Goal: Transaction & Acquisition: Purchase product/service

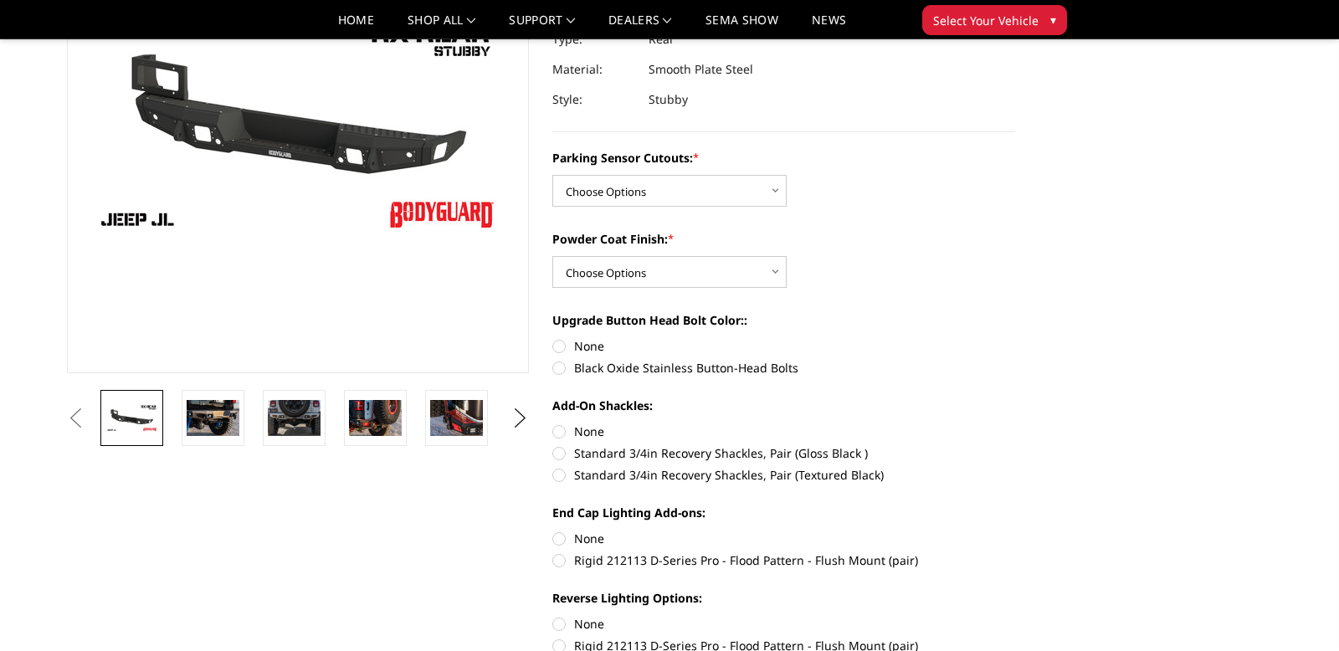
scroll to position [214, 0]
click at [209, 426] on img at bounding box center [213, 416] width 53 height 35
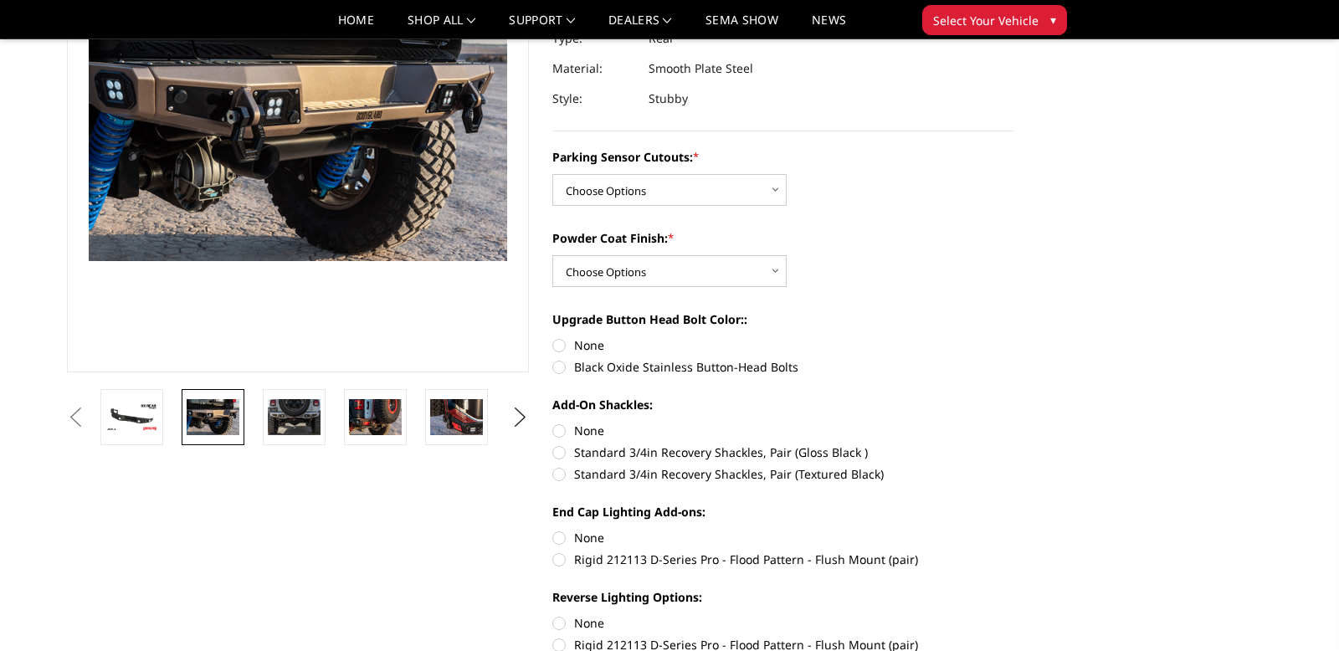
scroll to position [192, 0]
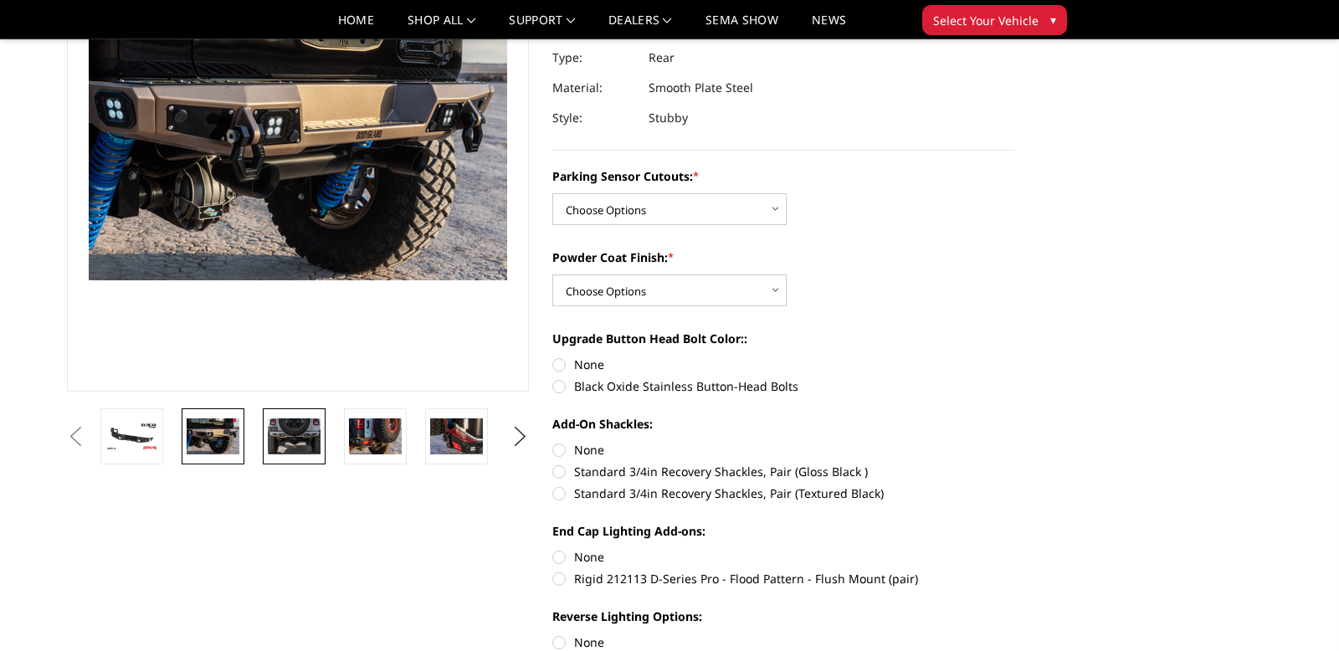
click at [284, 437] on img at bounding box center [294, 436] width 53 height 36
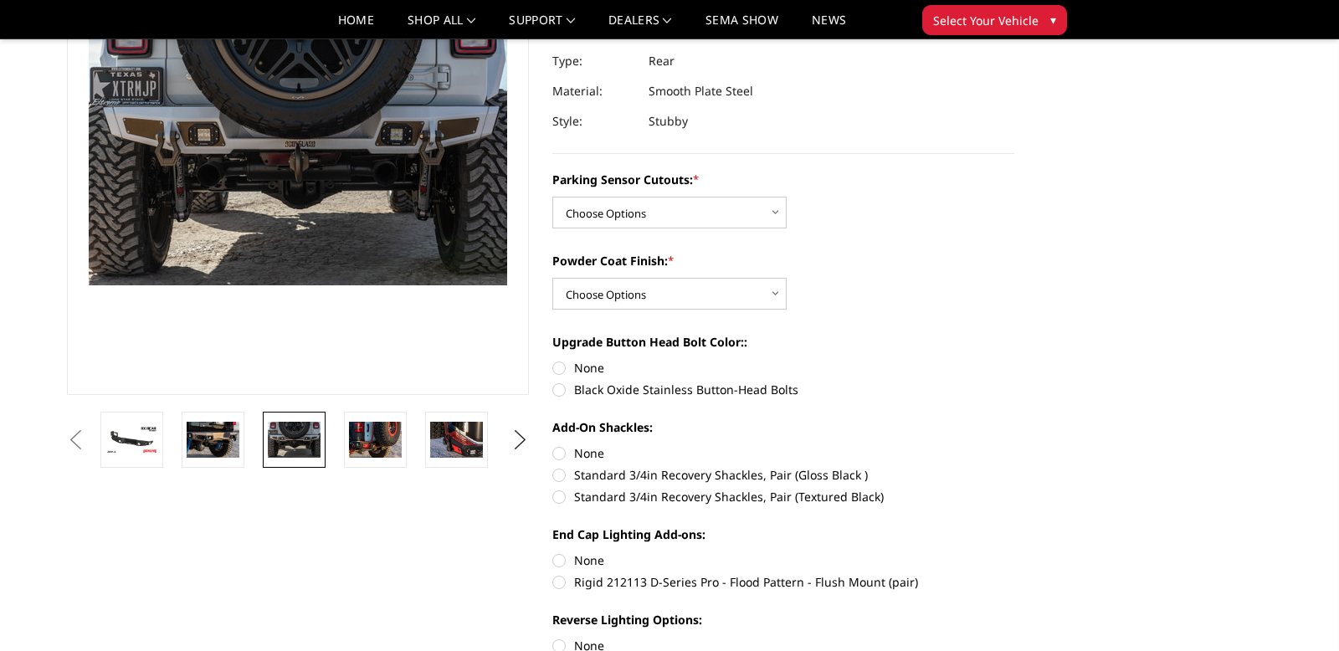
scroll to position [190, 0]
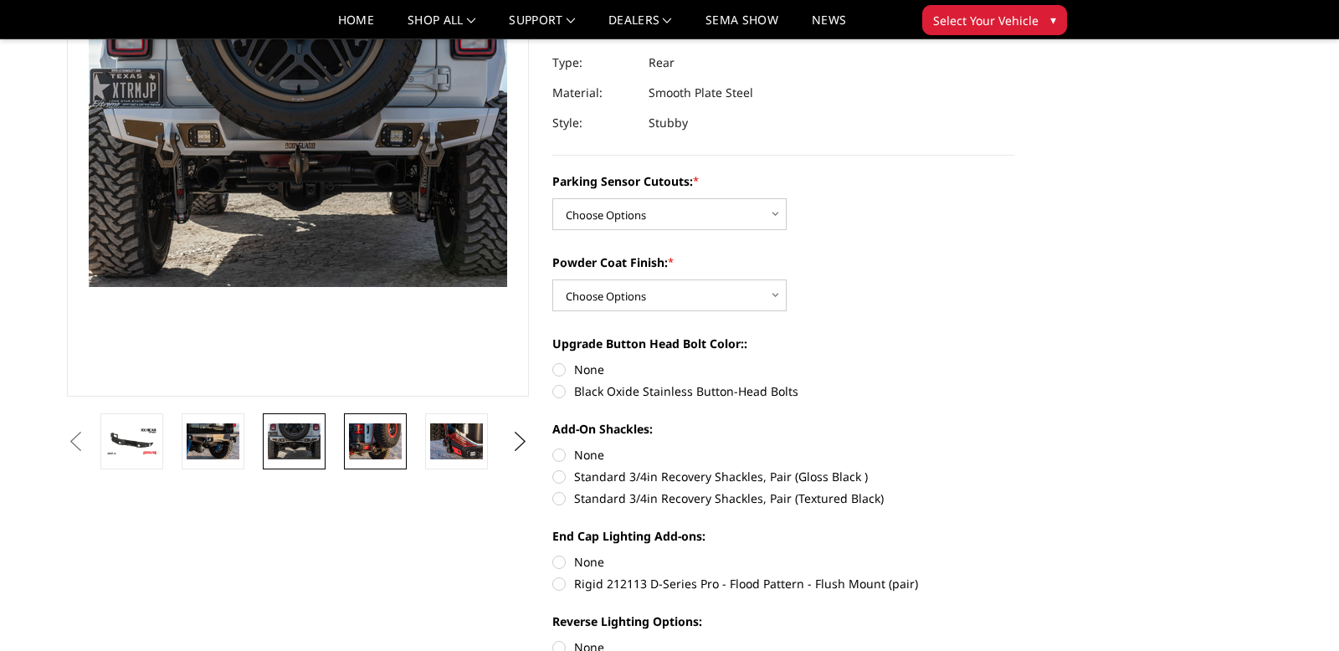
click at [362, 443] on img at bounding box center [375, 440] width 53 height 35
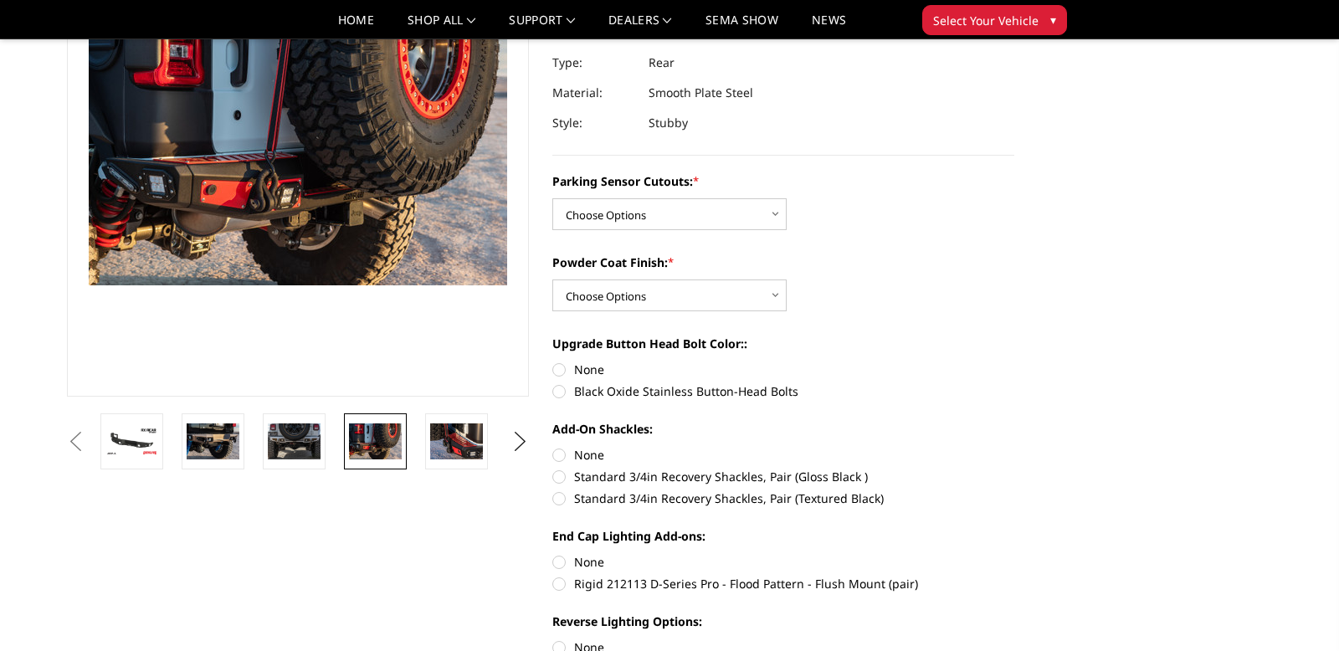
scroll to position [192, 0]
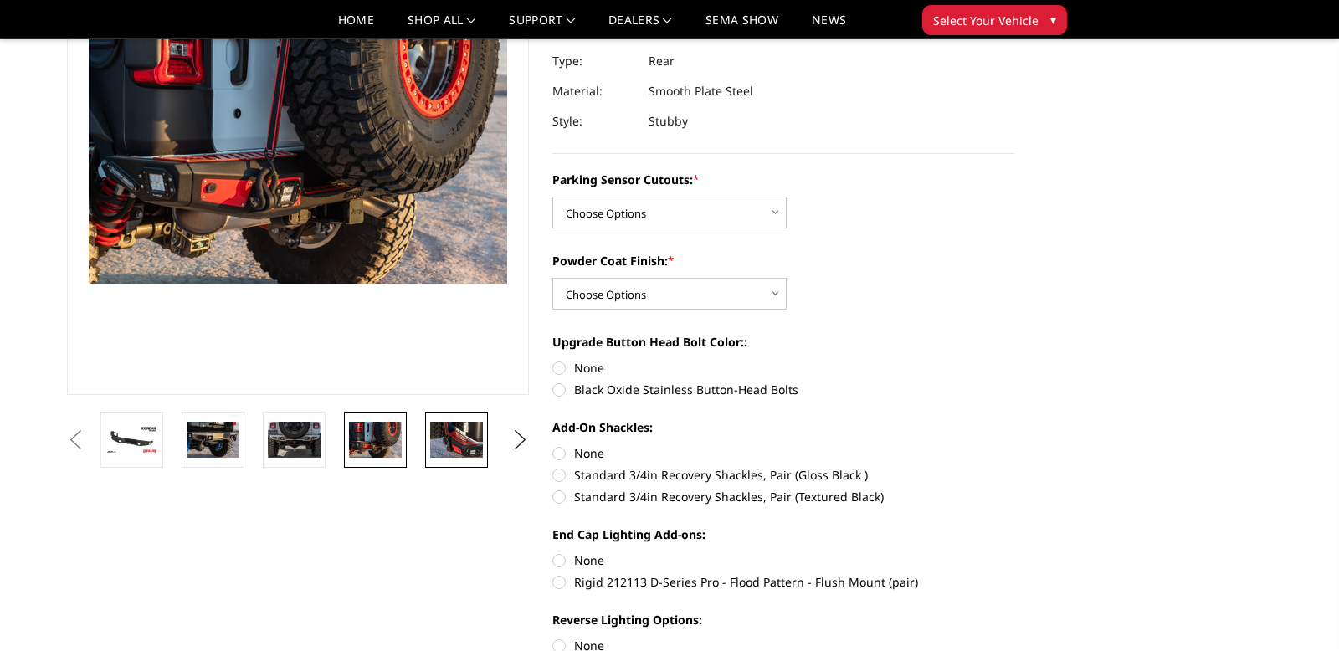
click at [440, 431] on img at bounding box center [456, 439] width 53 height 35
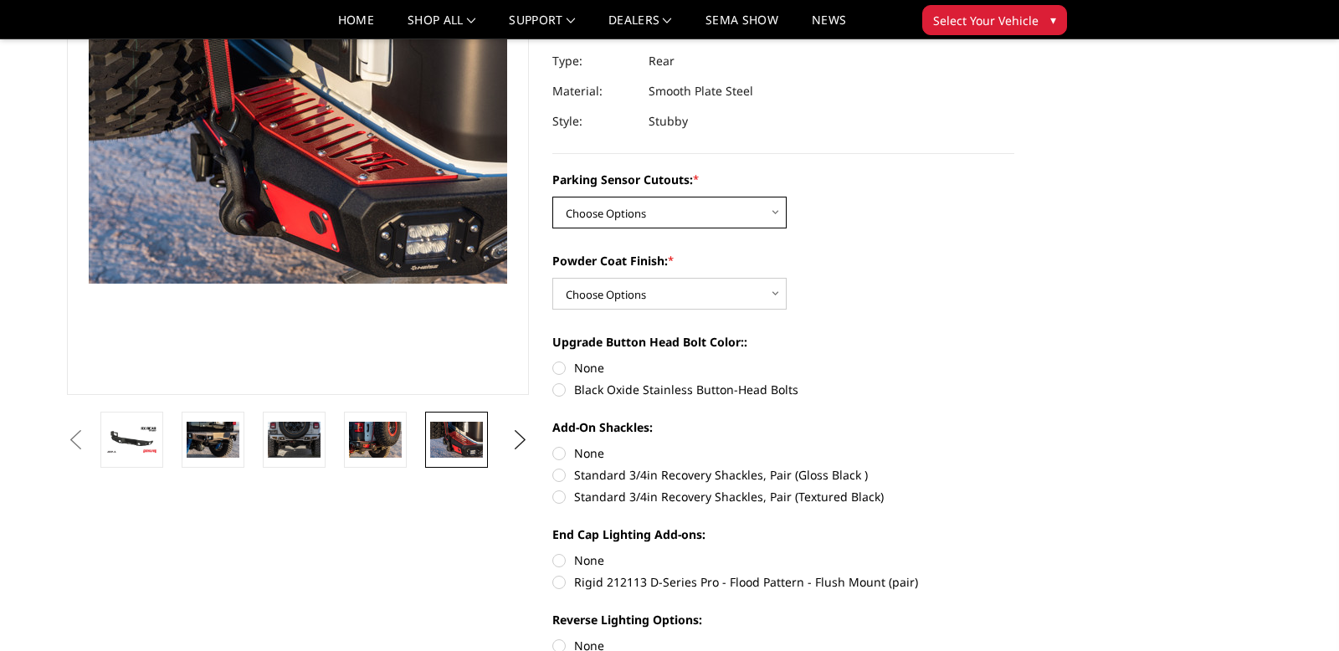
click at [639, 218] on select "Choose Options Yes - WITH Parking Sensor Cutouts No - WITHOUT Parking Sensor Cu…" at bounding box center [669, 213] width 234 height 32
select select "4258"
click at [552, 197] on select "Choose Options Yes - WITH Parking Sensor Cutouts No - WITHOUT Parking Sensor Cu…" at bounding box center [669, 213] width 234 height 32
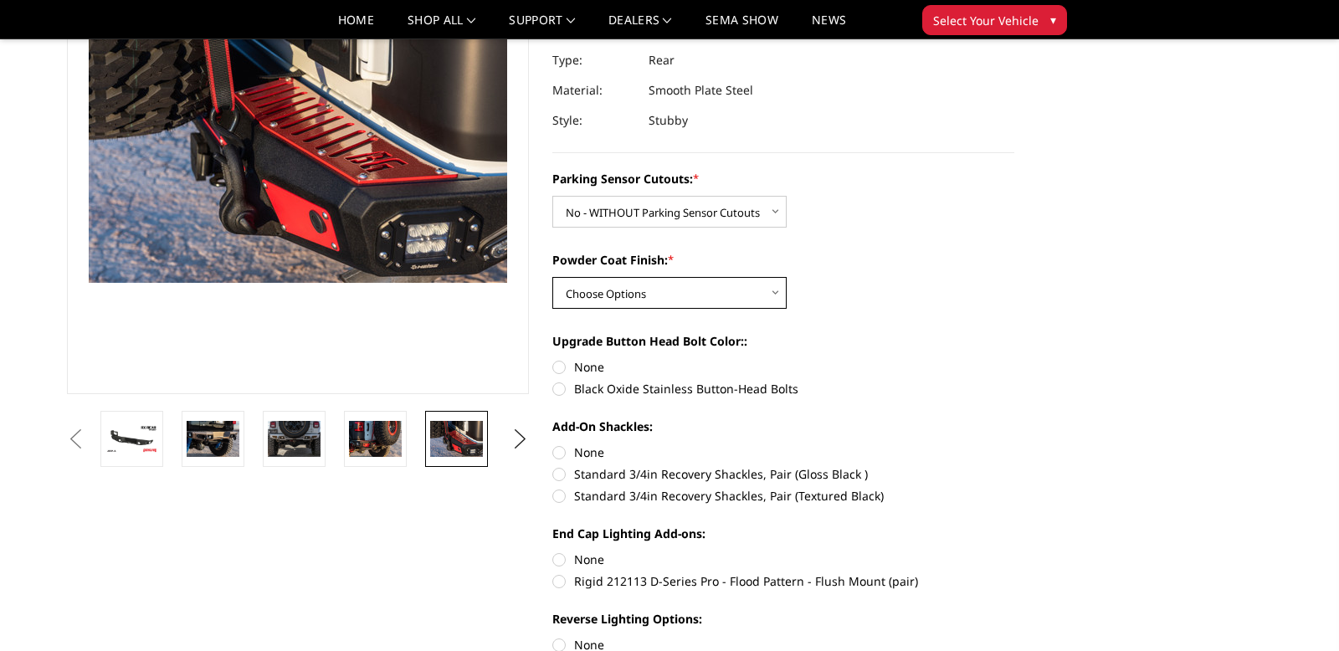
click at [623, 289] on select "Choose Options Bare Metal Textured Black Powder Coat" at bounding box center [669, 293] width 234 height 32
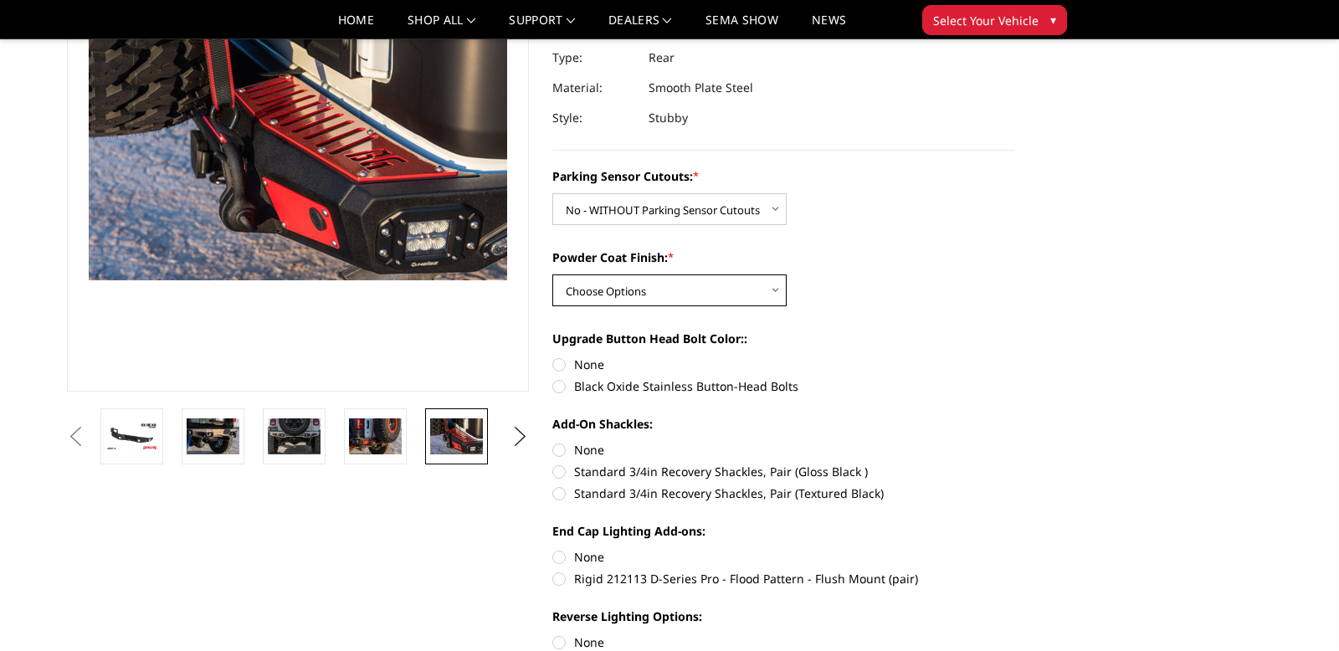
scroll to position [188, 0]
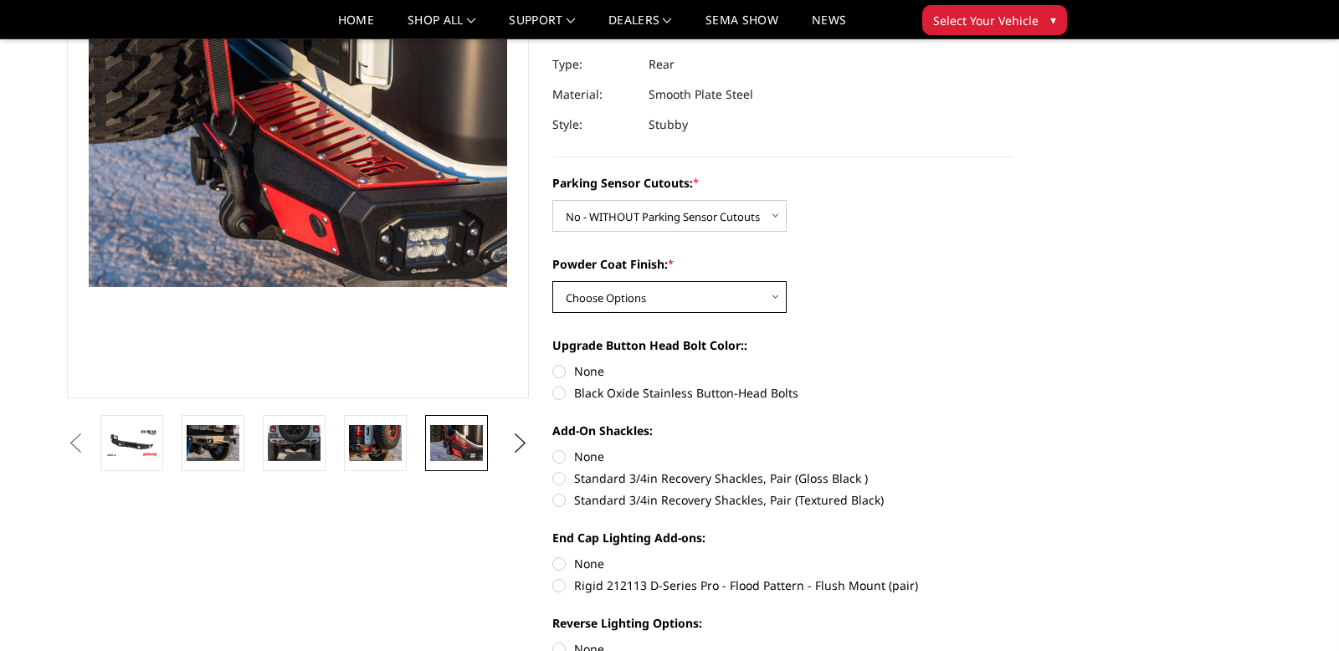
select select "4260"
click at [552, 281] on select "Choose Options Bare Metal Textured Black Powder Coat" at bounding box center [669, 297] width 234 height 32
click at [561, 369] on label "None" at bounding box center [783, 371] width 462 height 18
click at [553, 363] on input "None" at bounding box center [552, 362] width 1 height 1
radio input "true"
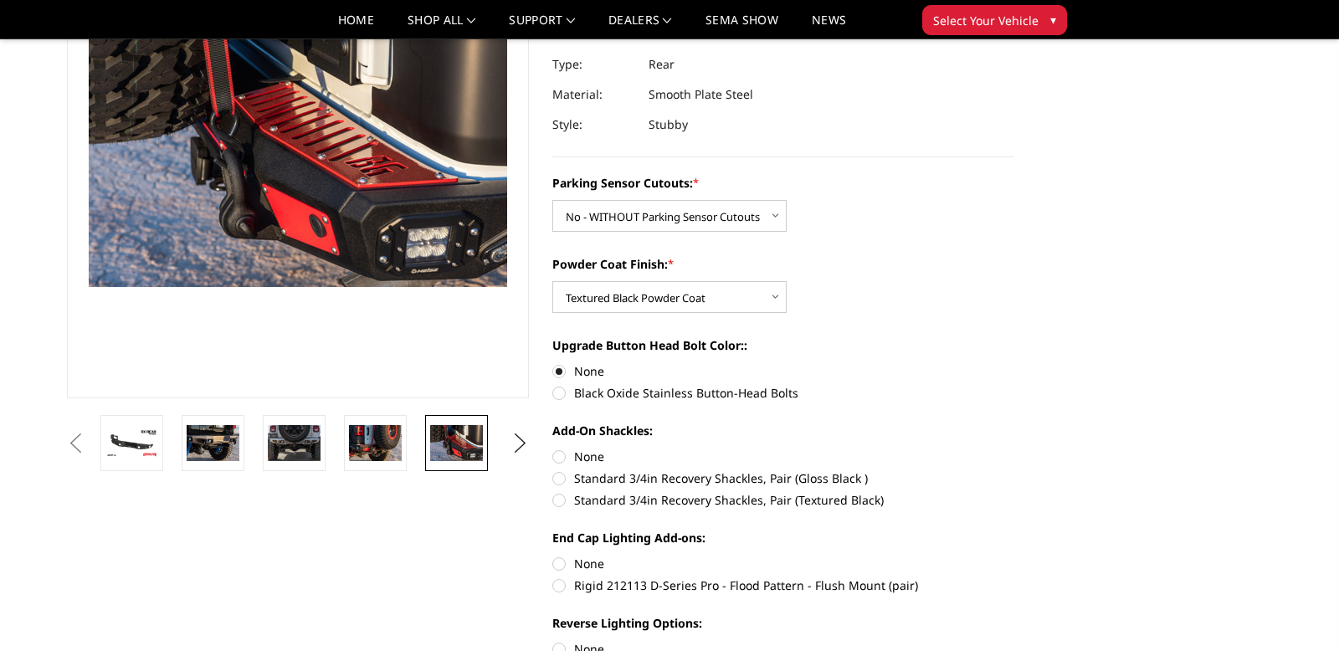
click at [562, 456] on label "None" at bounding box center [783, 457] width 462 height 18
click at [553, 449] on input "None" at bounding box center [552, 448] width 1 height 1
radio input "true"
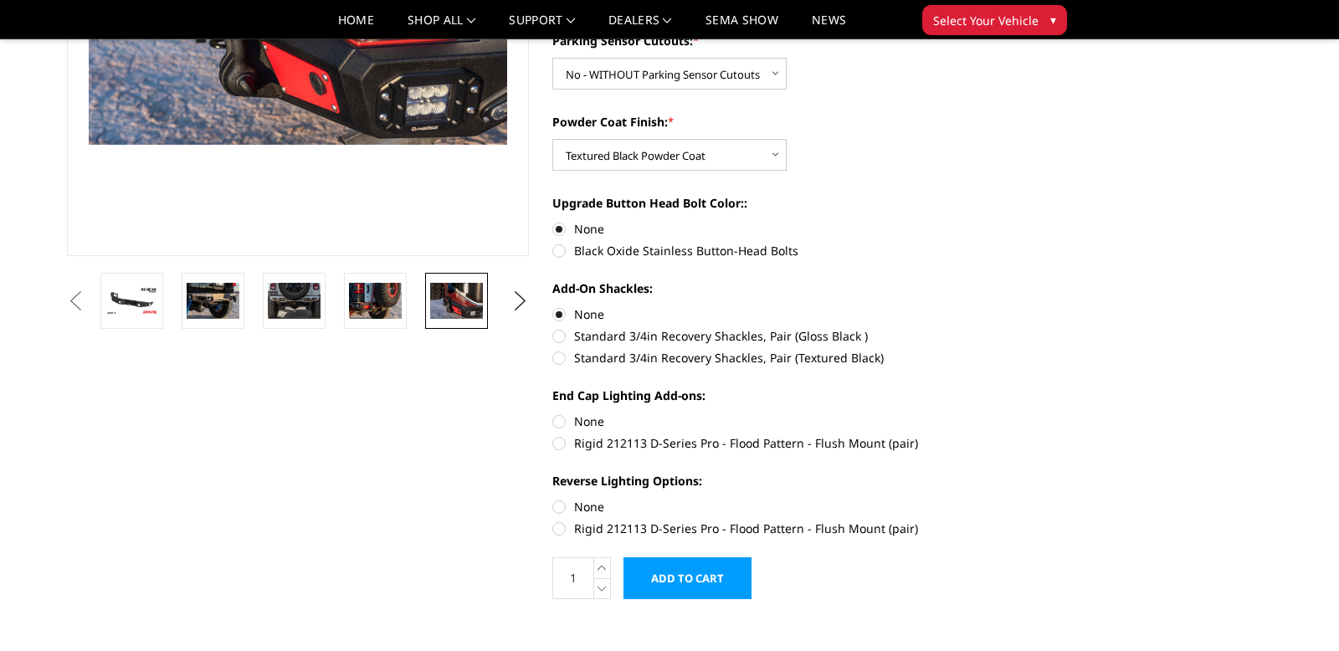
scroll to position [360, 0]
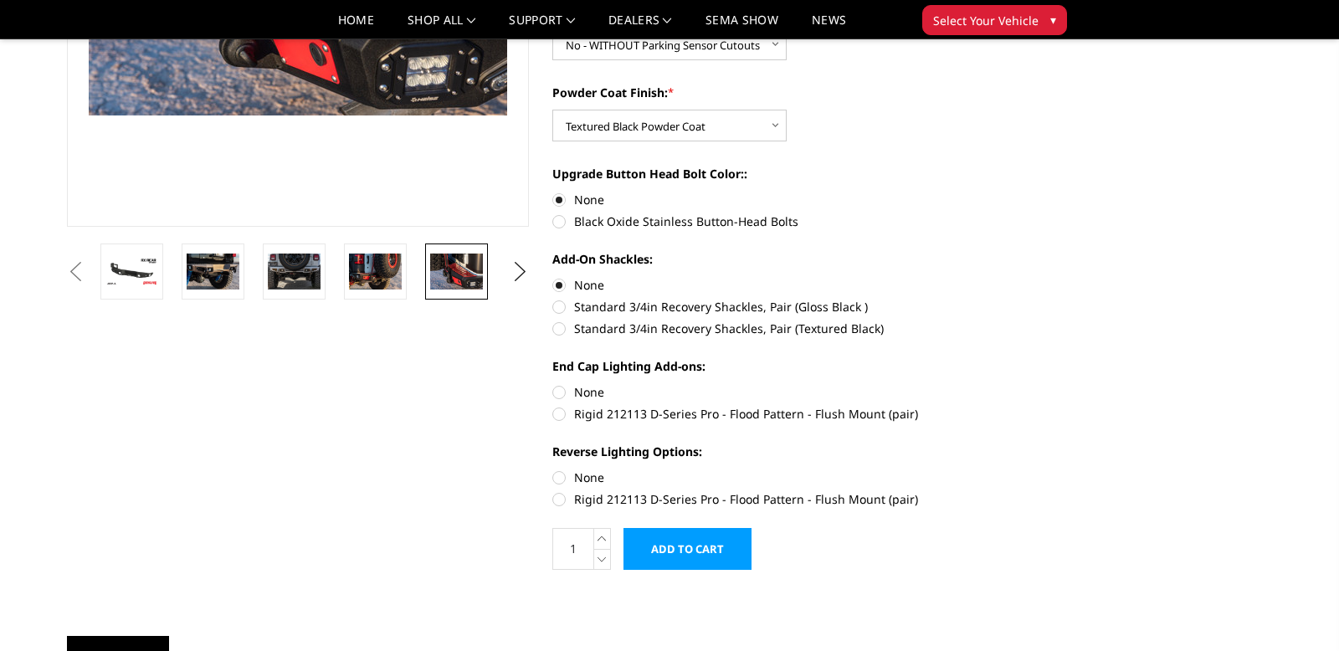
click at [559, 391] on label "None" at bounding box center [783, 392] width 462 height 18
click at [553, 384] on input "None" at bounding box center [552, 383] width 1 height 1
radio input "true"
click at [562, 479] on label "None" at bounding box center [783, 478] width 462 height 18
click at [553, 469] on input "None" at bounding box center [552, 469] width 1 height 1
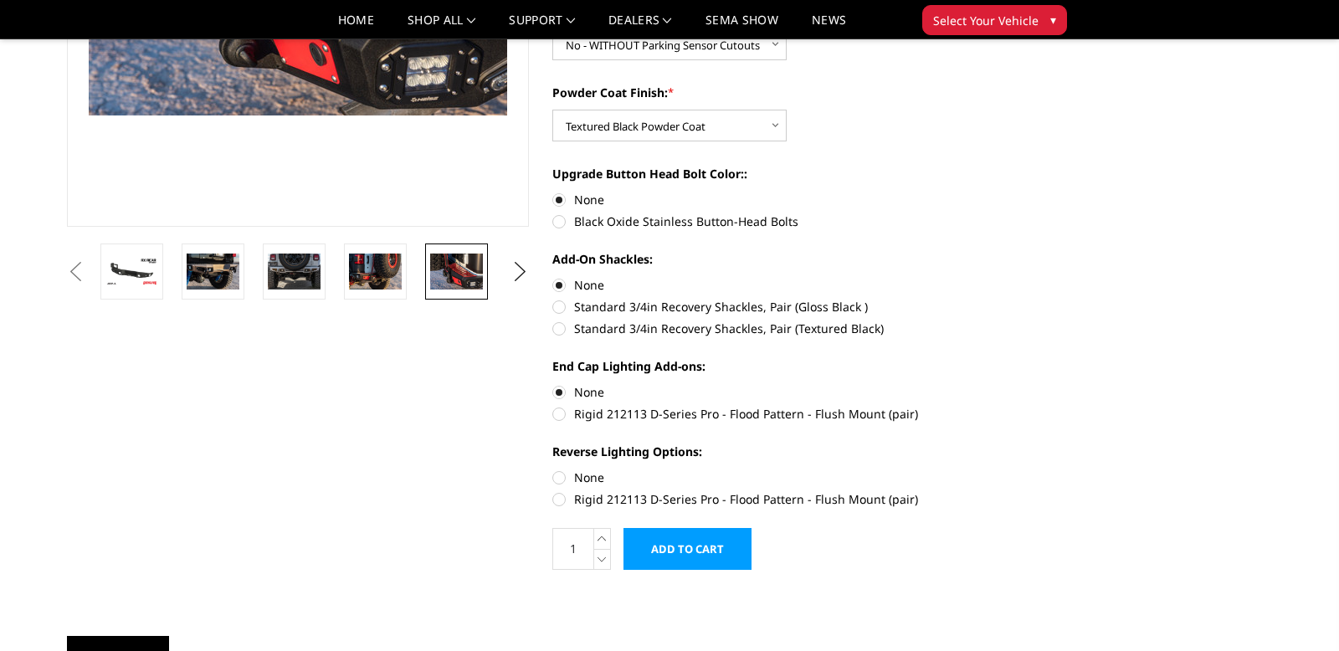
radio input "true"
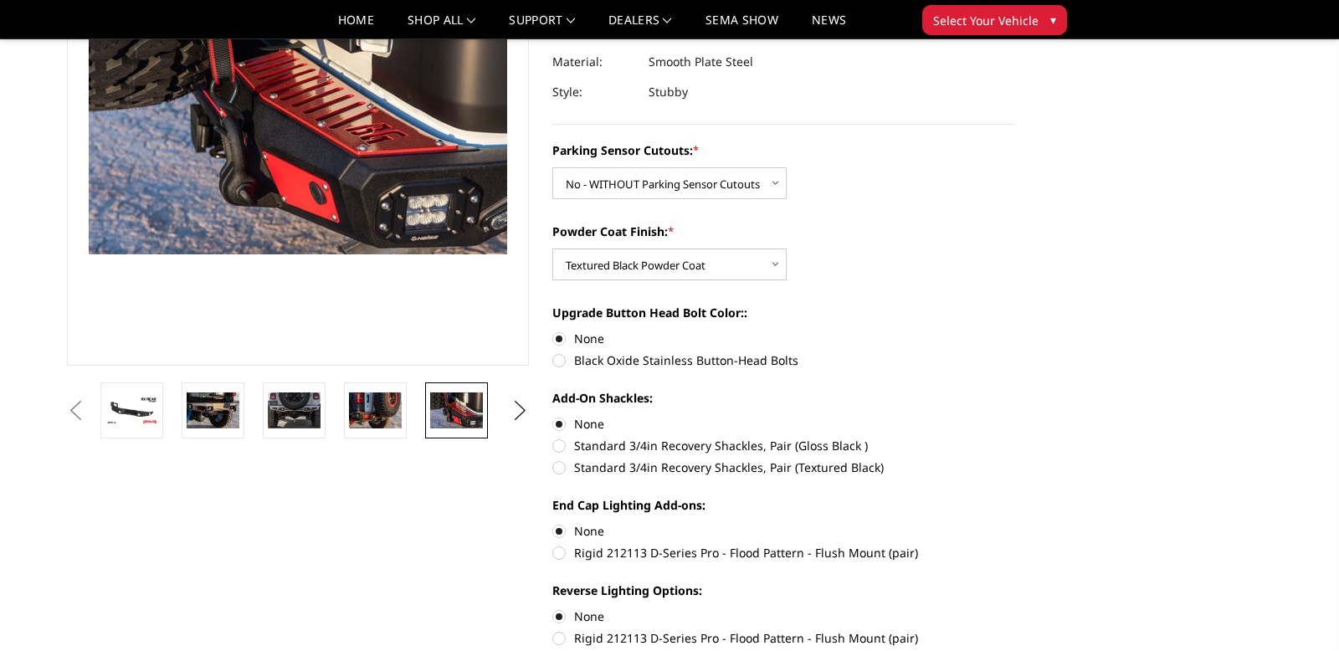
scroll to position [229, 0]
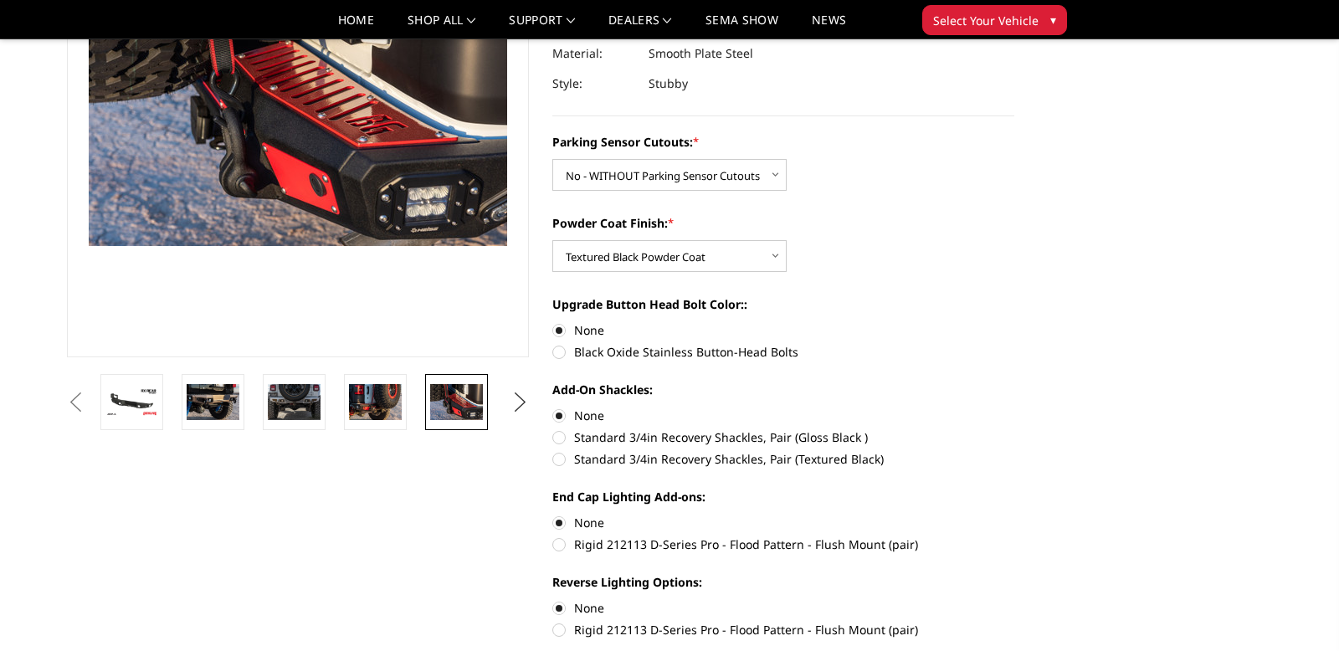
click at [522, 398] on button "Next" at bounding box center [520, 402] width 25 height 25
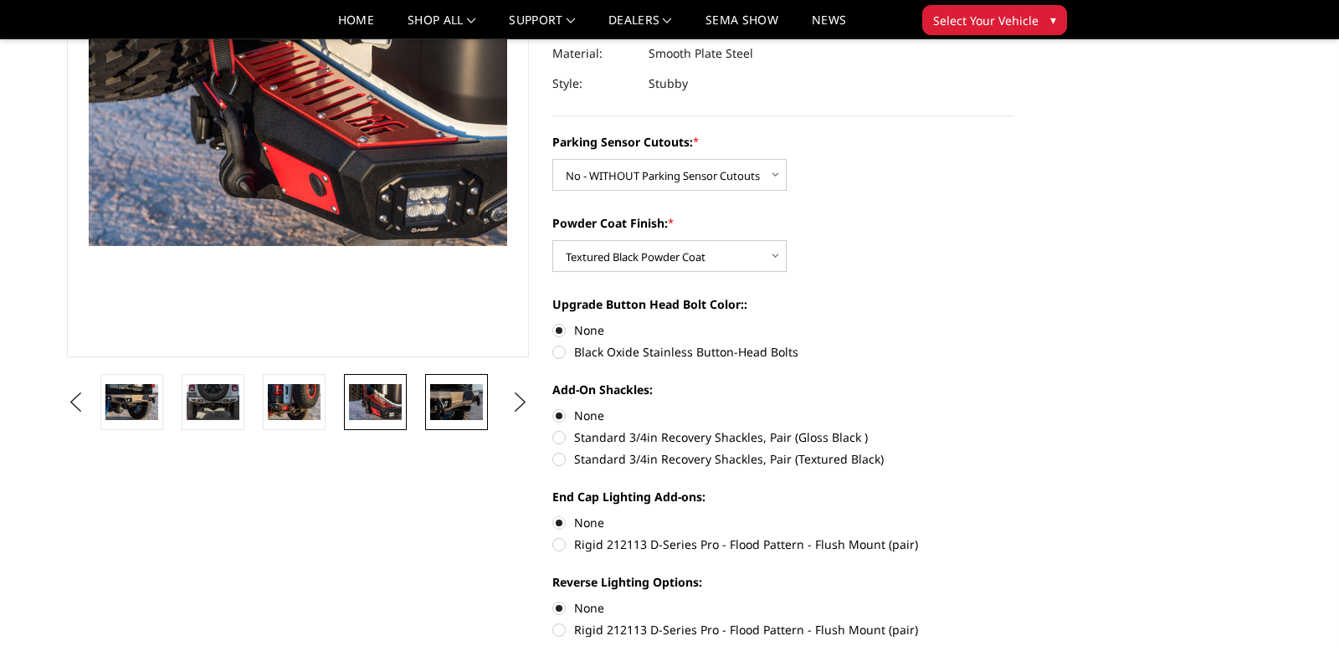
click at [466, 404] on img at bounding box center [456, 401] width 53 height 35
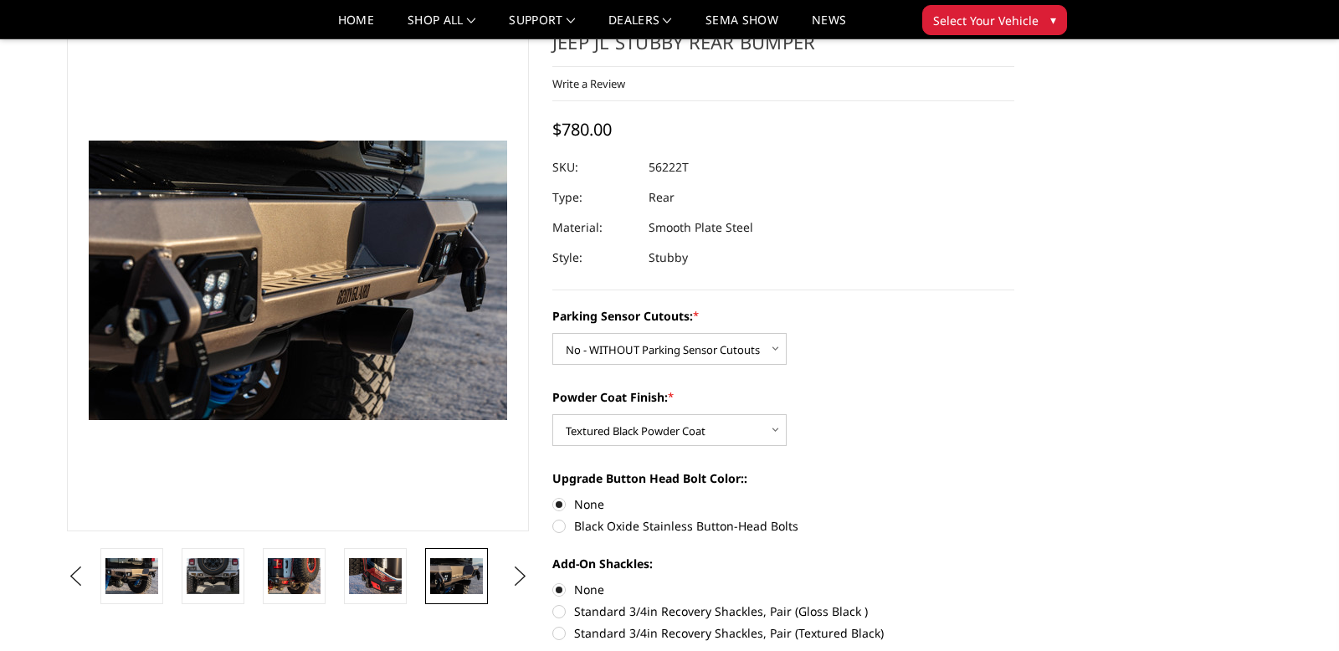
scroll to position [48, 0]
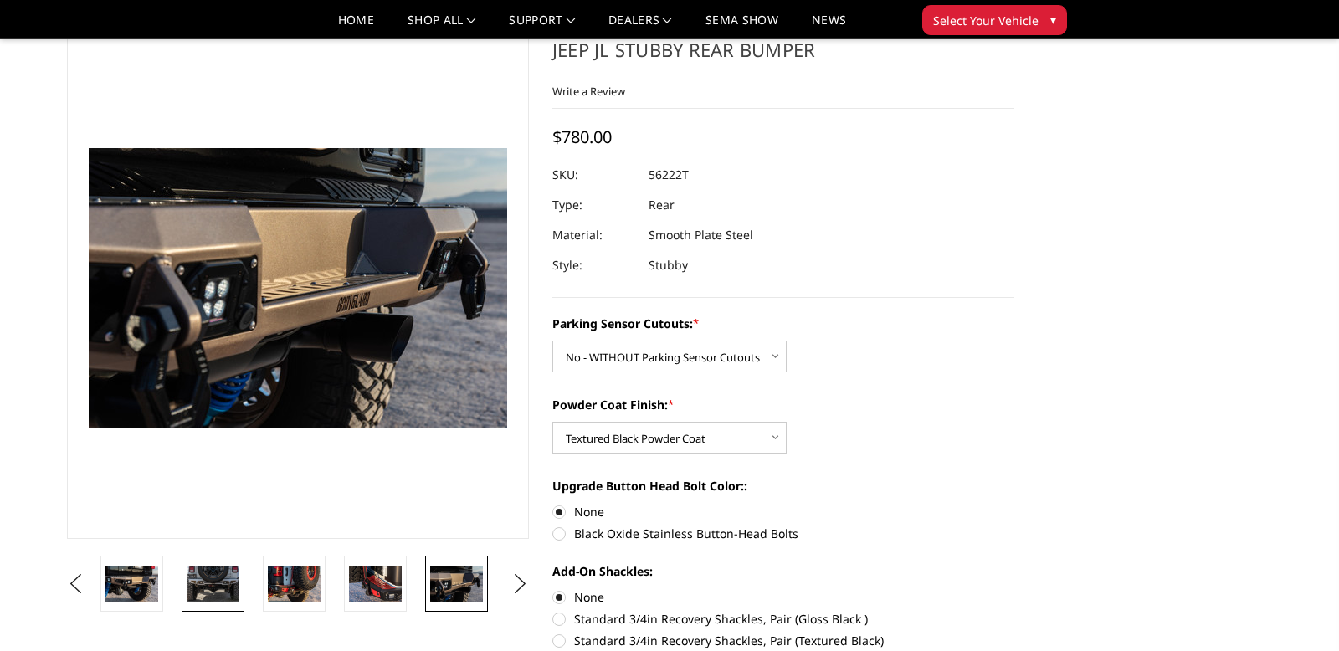
click at [207, 587] on img at bounding box center [213, 584] width 53 height 36
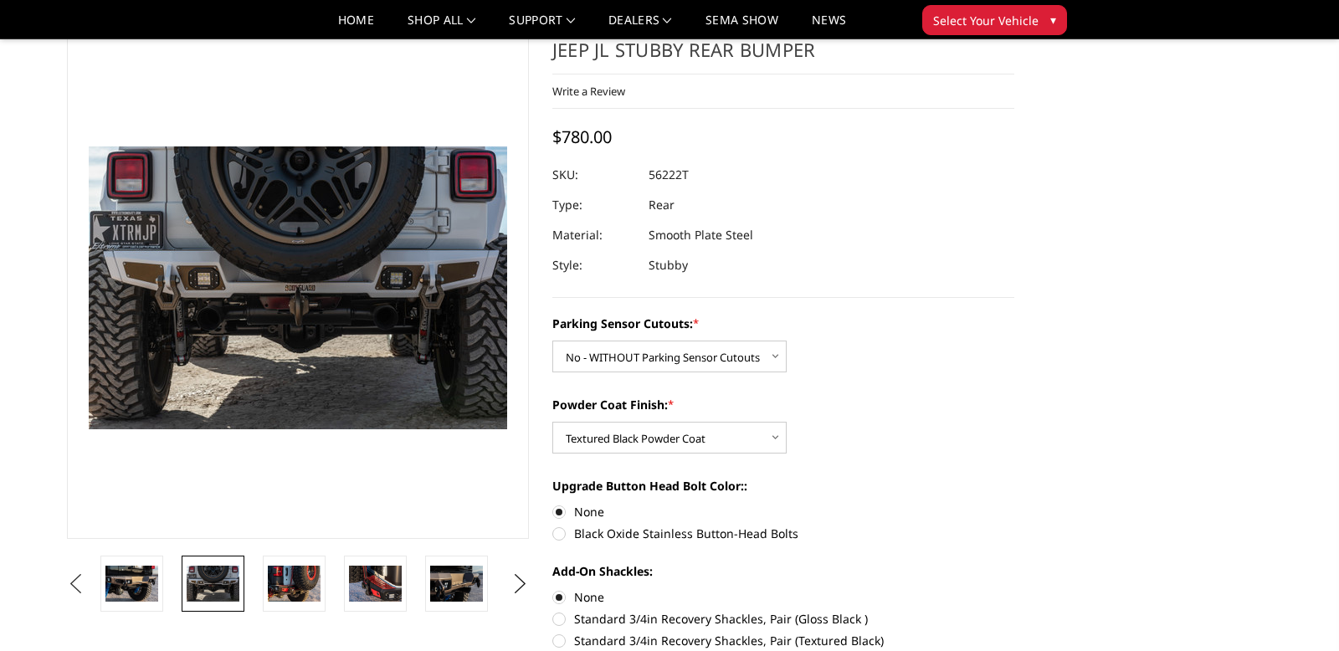
click at [88, 587] on button "Previous" at bounding box center [75, 584] width 25 height 25
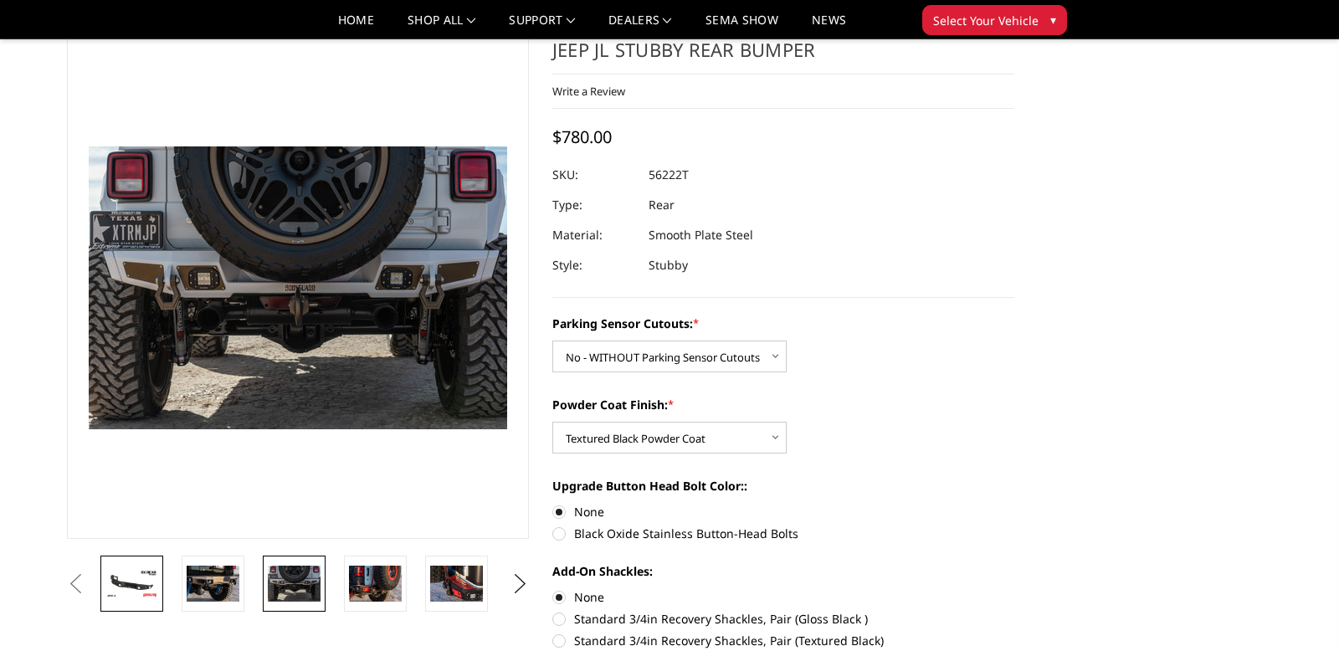
click at [143, 580] on img at bounding box center [131, 583] width 53 height 29
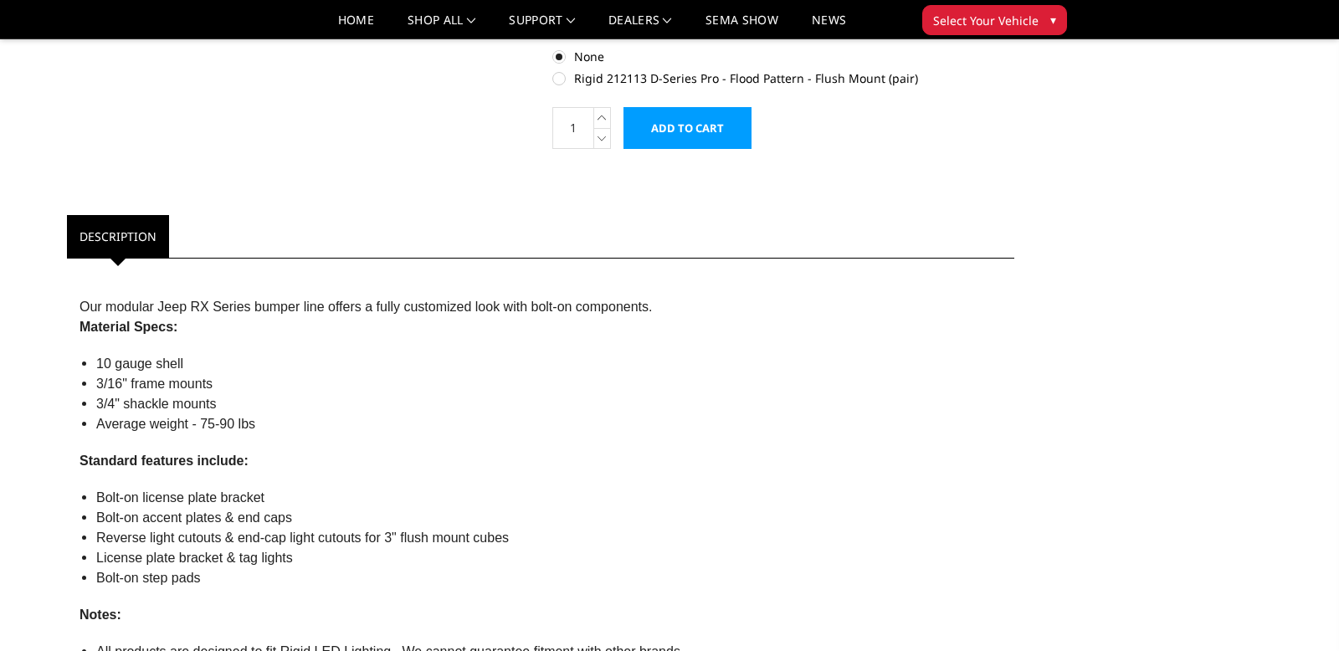
scroll to position [808, 0]
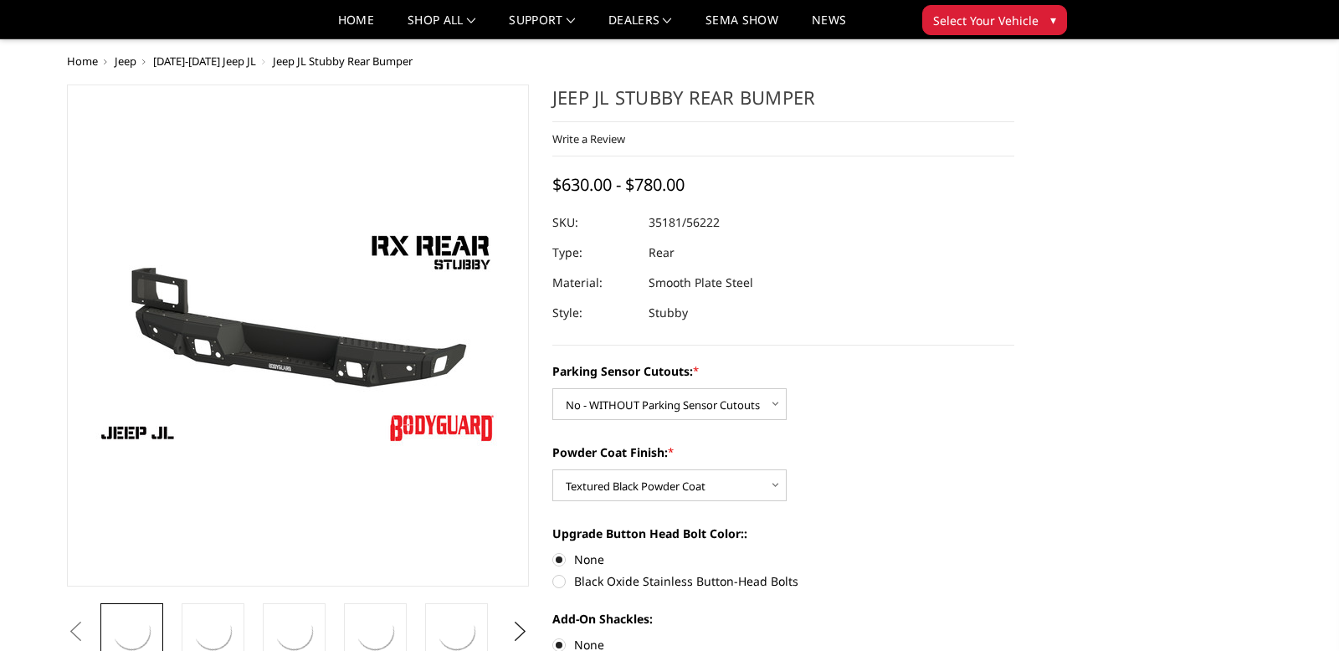
select select "4258"
select select "4260"
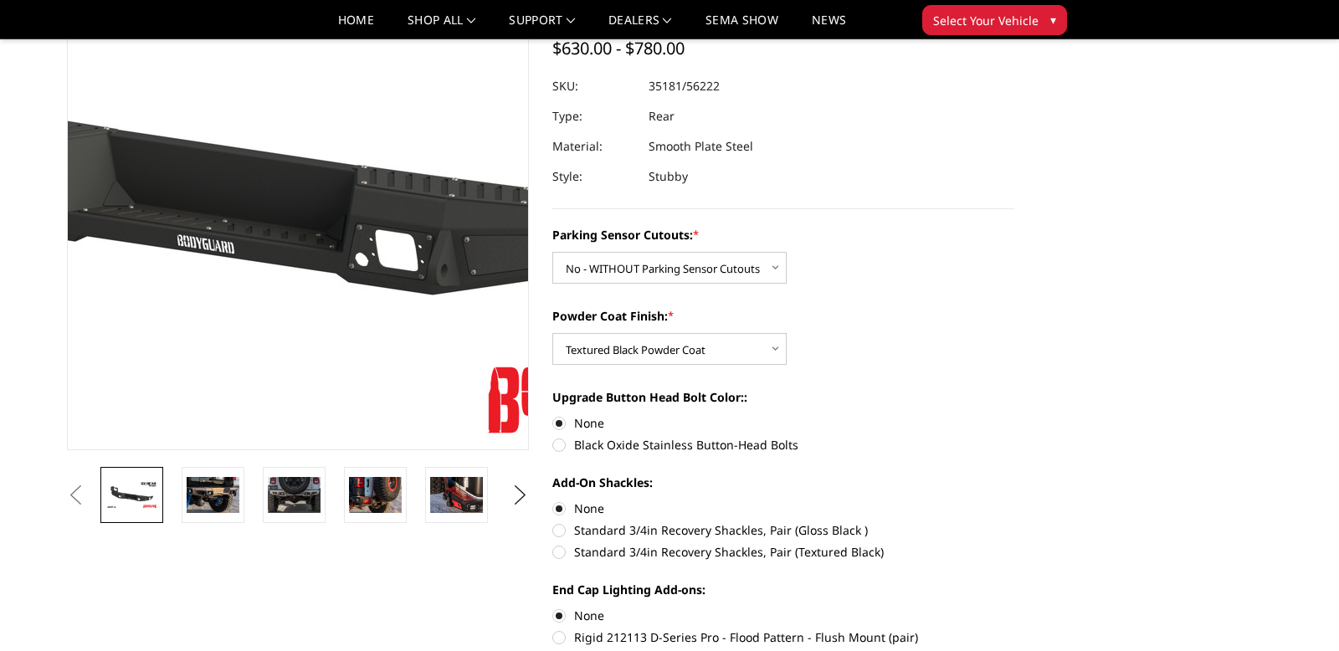
scroll to position [131, 0]
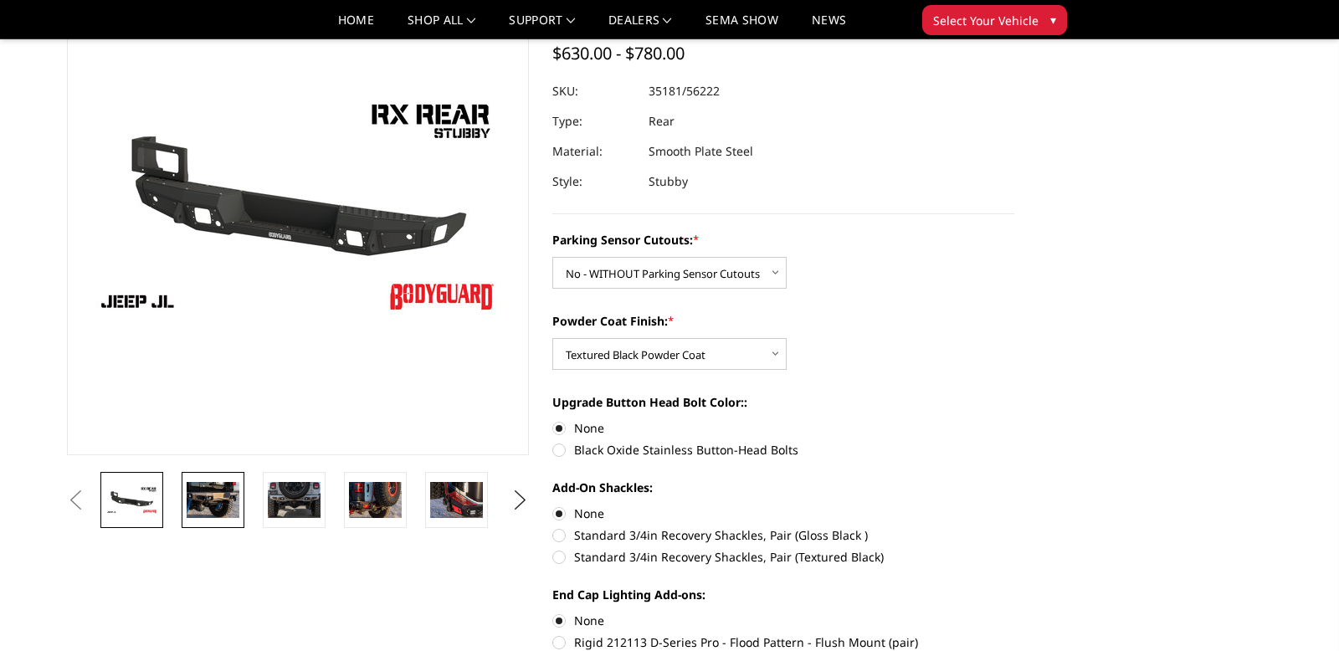
click at [204, 499] on img at bounding box center [213, 499] width 53 height 35
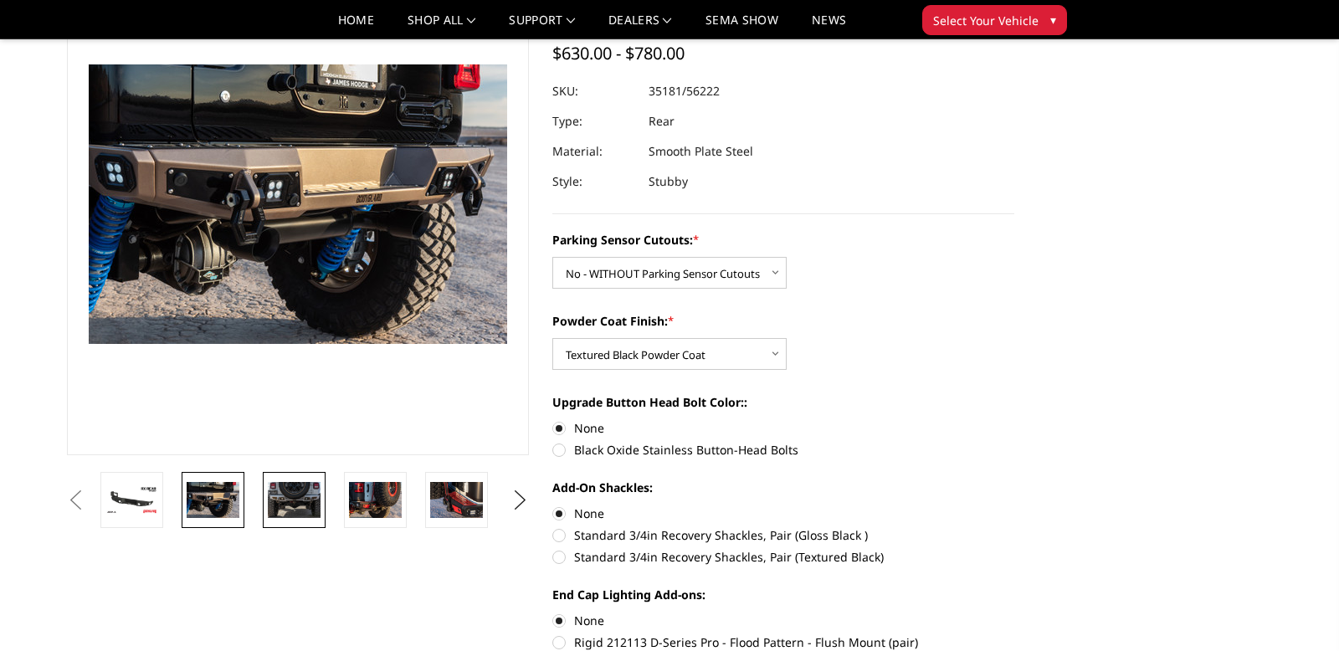
click at [290, 505] on img at bounding box center [294, 500] width 53 height 36
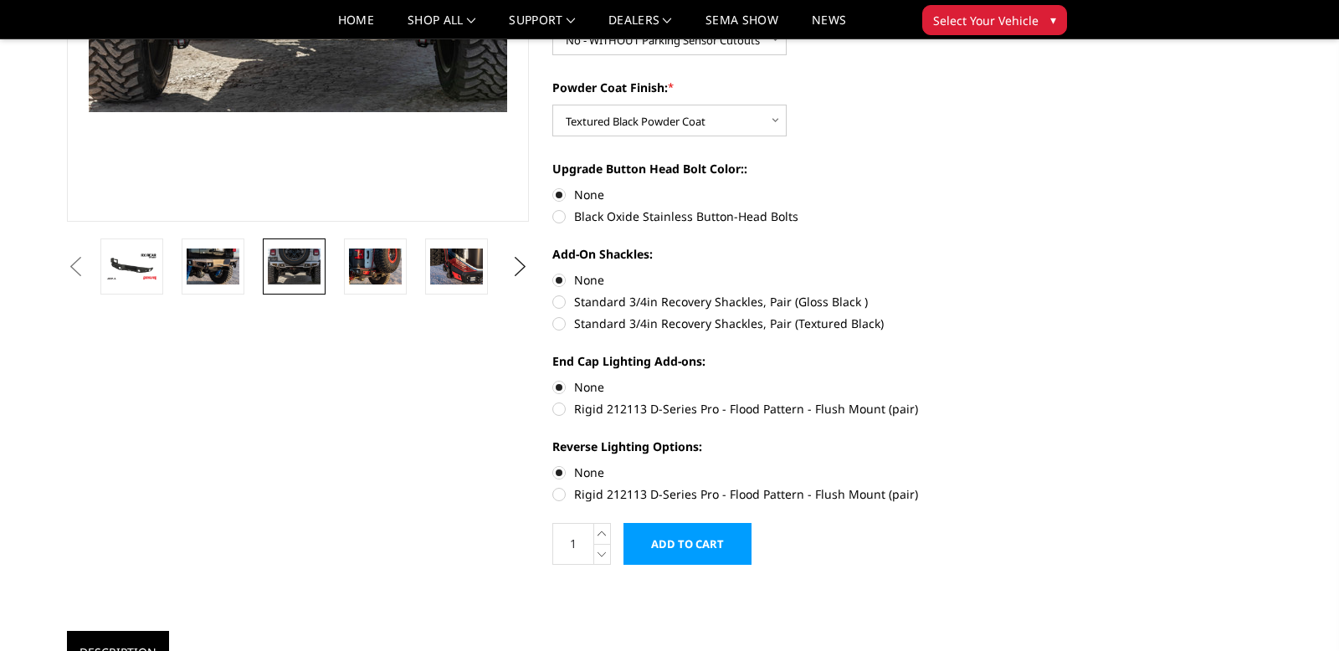
scroll to position [370, 0]
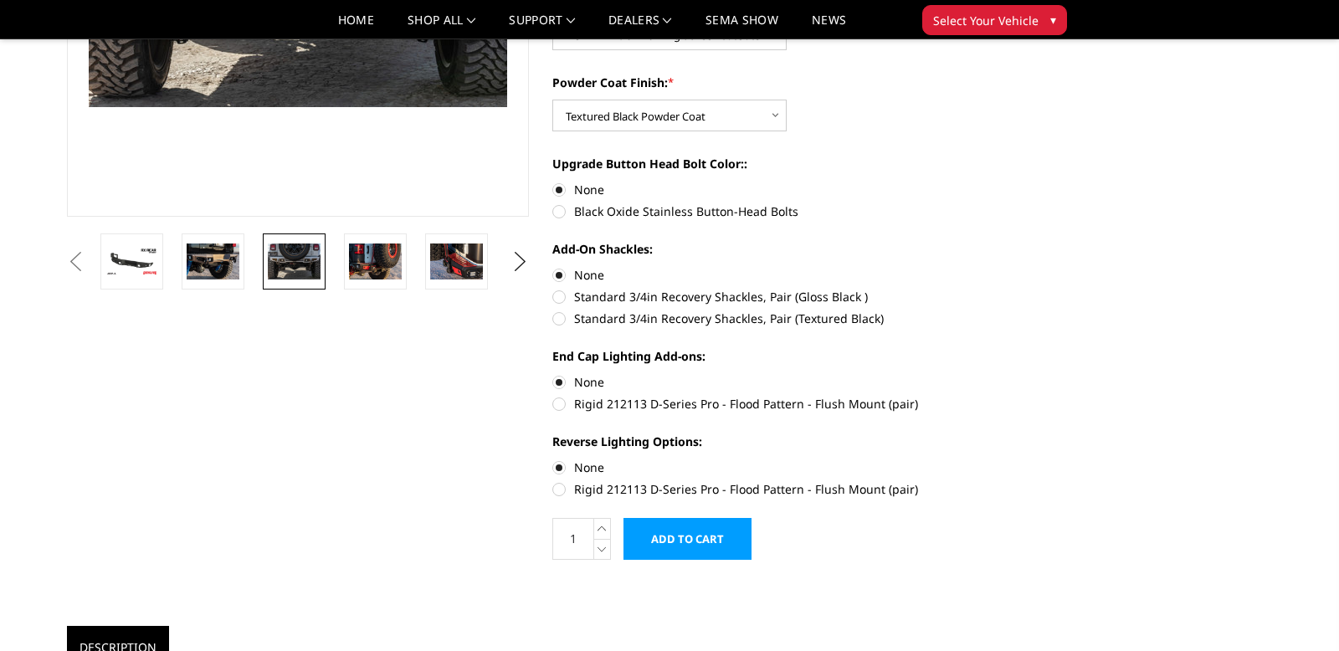
click at [562, 491] on label "Rigid 212113 D-Series Pro - Flood Pattern - Flush Mount (pair)" at bounding box center [783, 489] width 462 height 18
click at [1014, 459] on input "Rigid 212113 D-Series Pro - Flood Pattern - Flush Mount (pair)" at bounding box center [1014, 459] width 1 height 1
radio input "true"
click at [687, 546] on input "Add to Cart" at bounding box center [687, 539] width 128 height 42
